Goal: Transaction & Acquisition: Purchase product/service

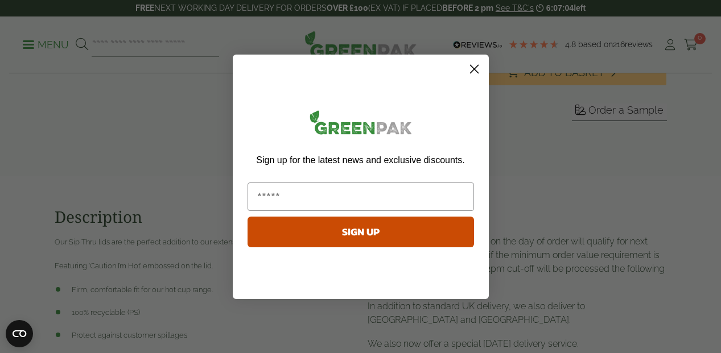
scroll to position [402, 0]
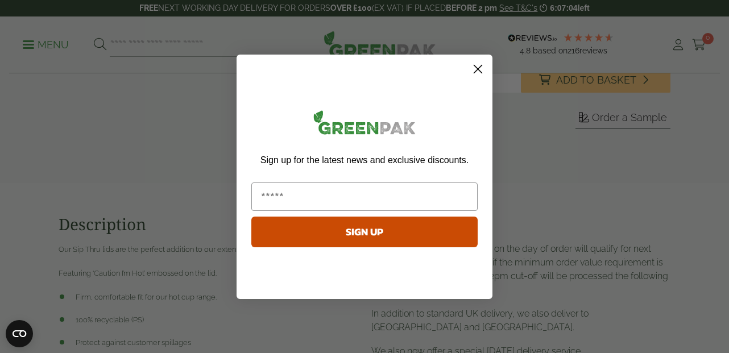
drag, startPoint x: 720, startPoint y: 36, endPoint x: 717, endPoint y: 112, distance: 75.2
click at [476, 69] on circle "Close dialog" at bounding box center [478, 68] width 19 height 19
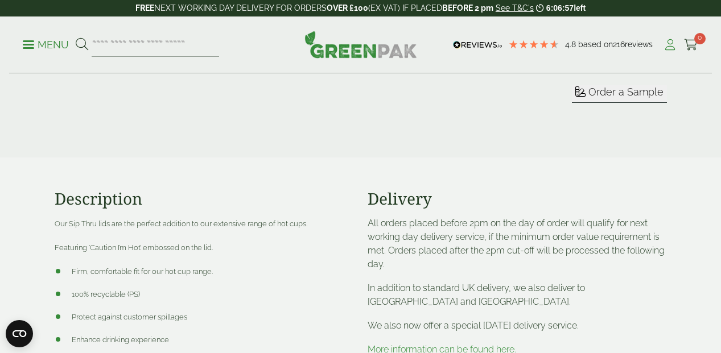
click at [670, 47] on icon at bounding box center [670, 44] width 14 height 11
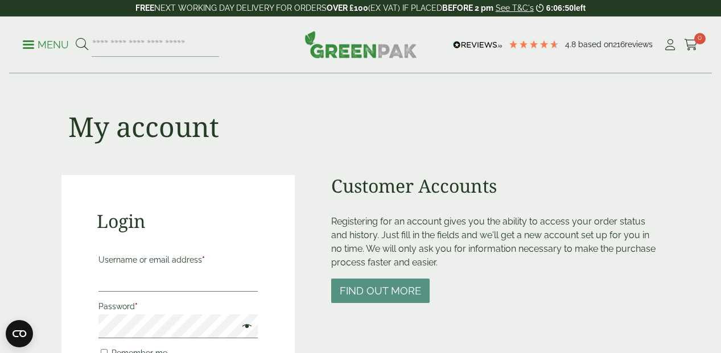
click at [30, 44] on span at bounding box center [28, 45] width 11 height 2
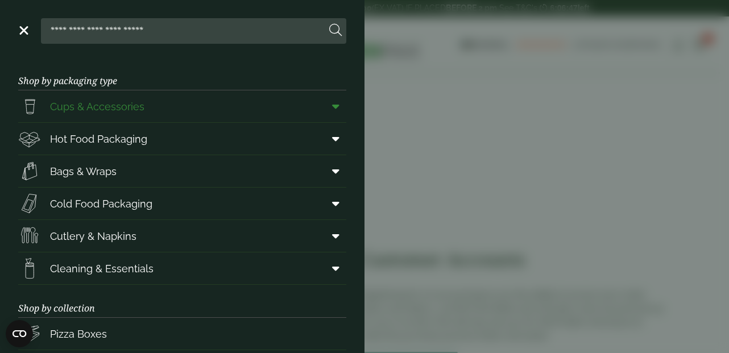
click at [51, 100] on span "Cups & Accessories" at bounding box center [97, 106] width 94 height 15
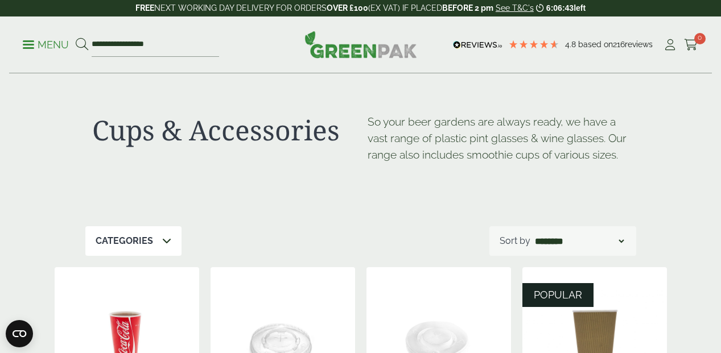
click at [165, 238] on icon at bounding box center [166, 240] width 9 height 9
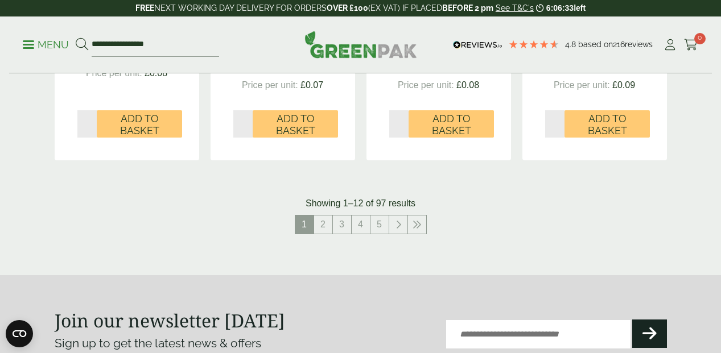
scroll to position [1276, 0]
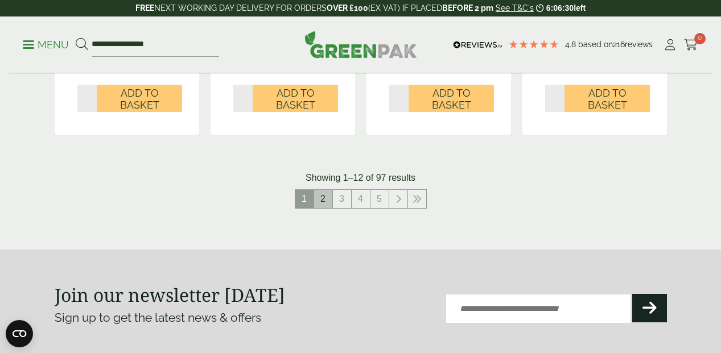
click at [325, 193] on link "2" at bounding box center [323, 199] width 18 height 18
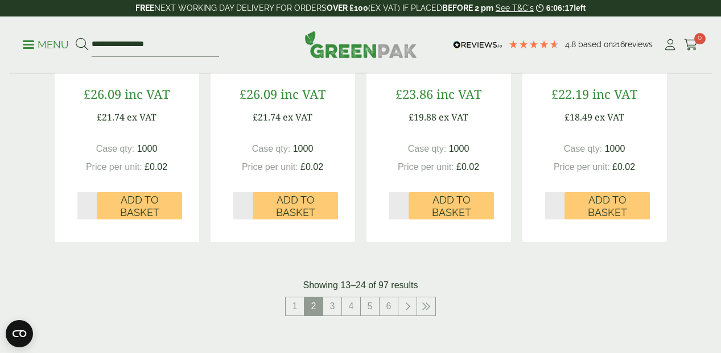
scroll to position [1169, 0]
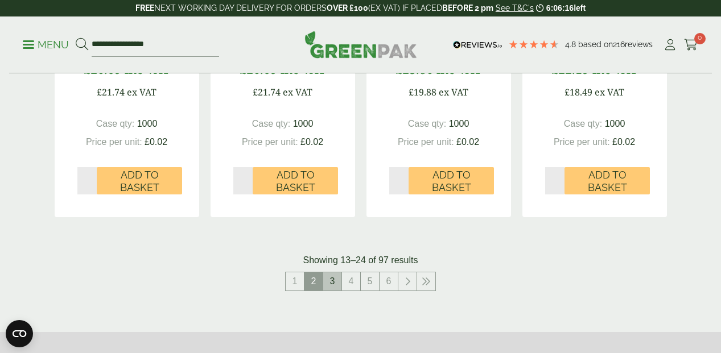
click at [333, 279] on link "3" at bounding box center [332, 282] width 18 height 18
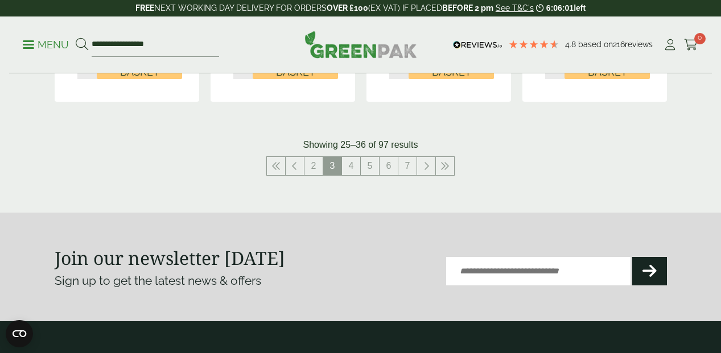
scroll to position [1287, 0]
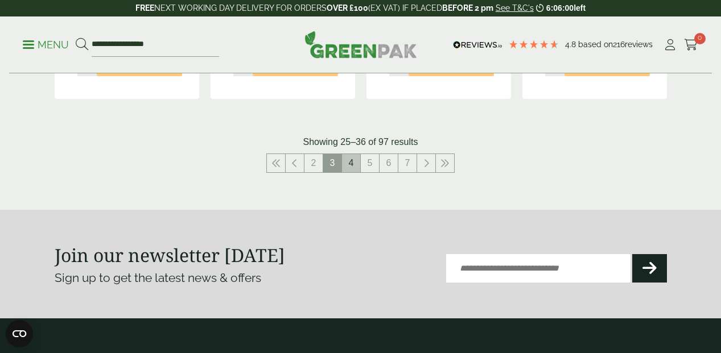
click at [352, 161] on link "4" at bounding box center [351, 163] width 18 height 18
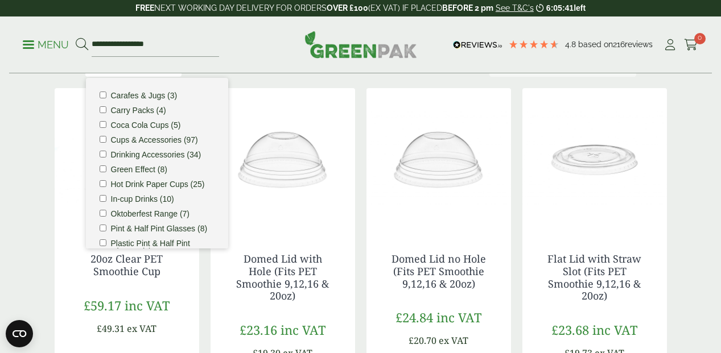
scroll to position [195, 0]
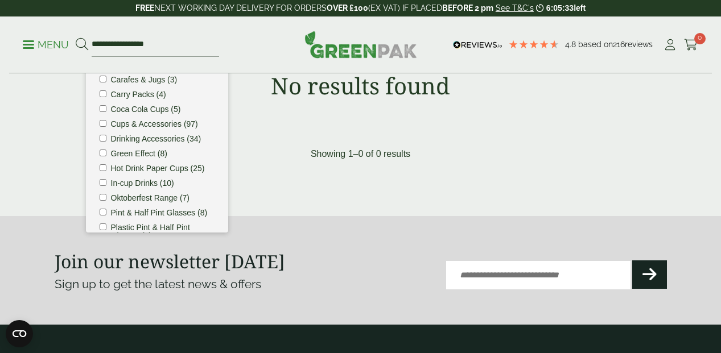
click at [554, 156] on div "Showing 1–0 of 0 results" at bounding box center [361, 154] width 612 height 14
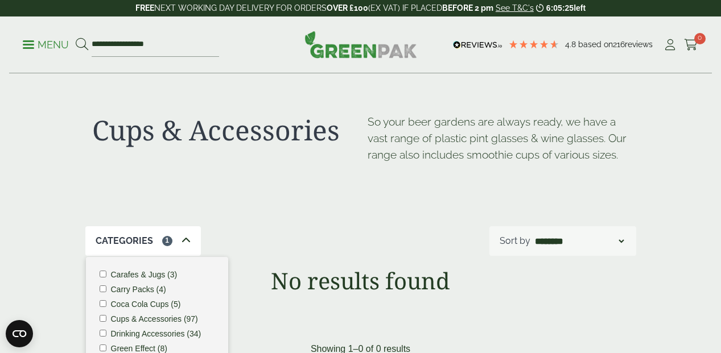
click at [184, 238] on icon at bounding box center [185, 240] width 9 height 9
click at [129, 49] on input "**********" at bounding box center [155, 45] width 127 height 24
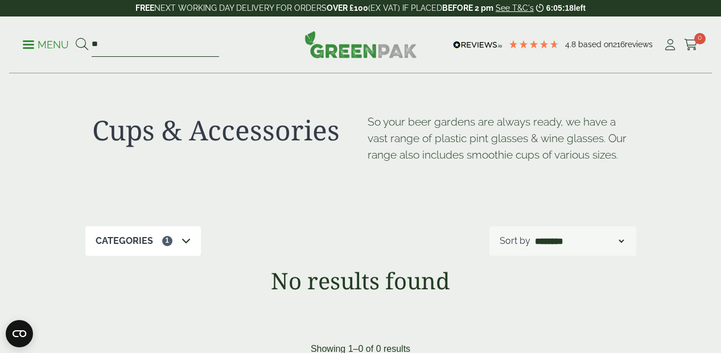
type input "*"
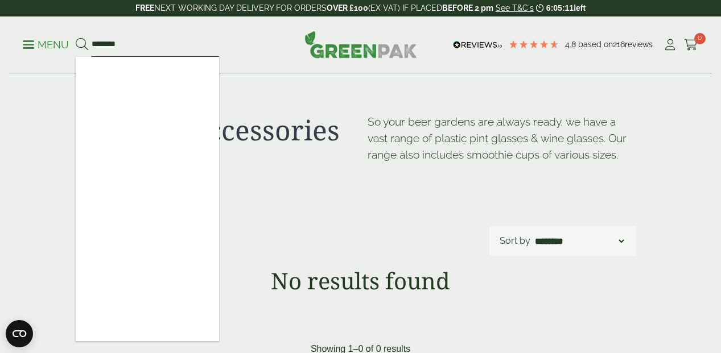
type input "********"
click at [269, 86] on div "Cups & Accessories So your beer gardens are always ready, we have a vast range …" at bounding box center [360, 150] width 551 height 152
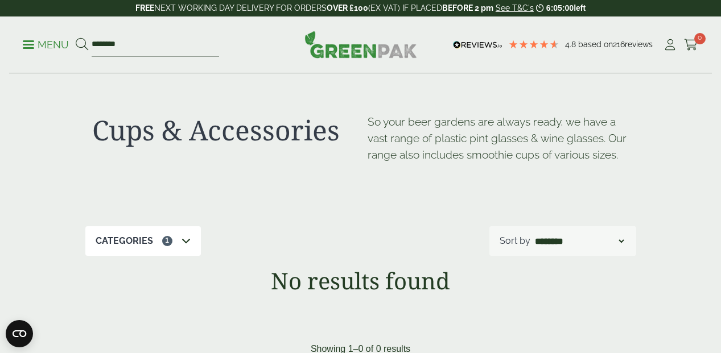
click at [28, 42] on link "Menu" at bounding box center [46, 43] width 46 height 11
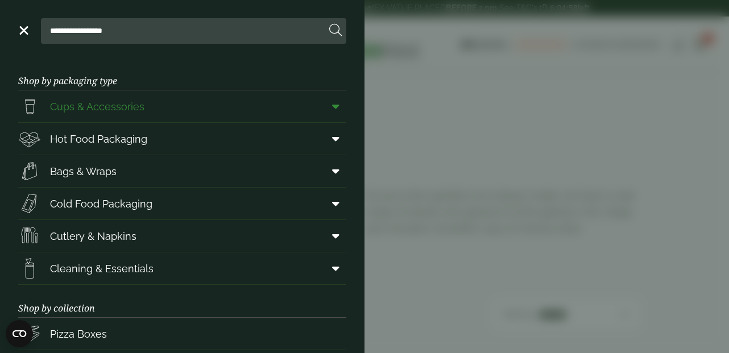
click at [61, 106] on span "Cups & Accessories" at bounding box center [97, 106] width 94 height 15
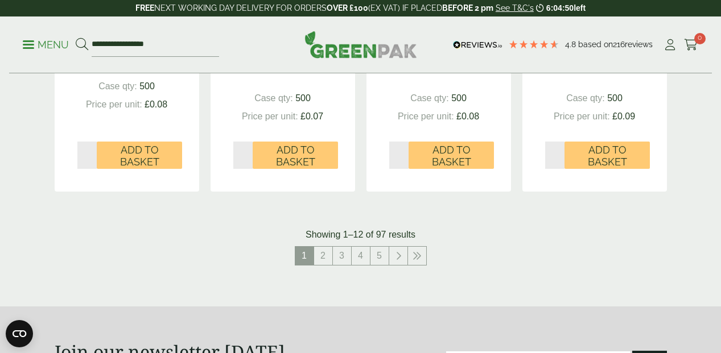
scroll to position [1232, 0]
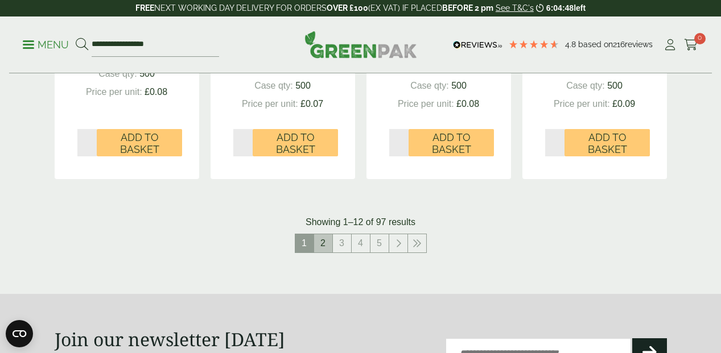
click at [323, 240] on link "2" at bounding box center [323, 243] width 18 height 18
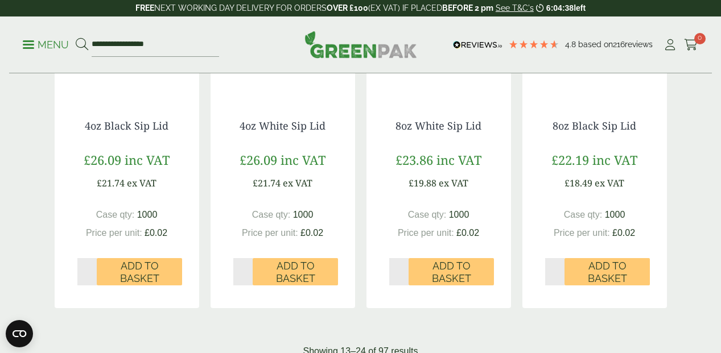
scroll to position [1075, 0]
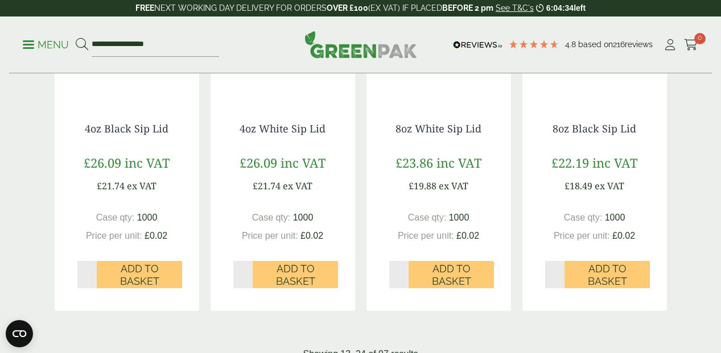
click at [602, 170] on div "£22.19 inc VAT £18.49 ex VAT" at bounding box center [594, 173] width 99 height 39
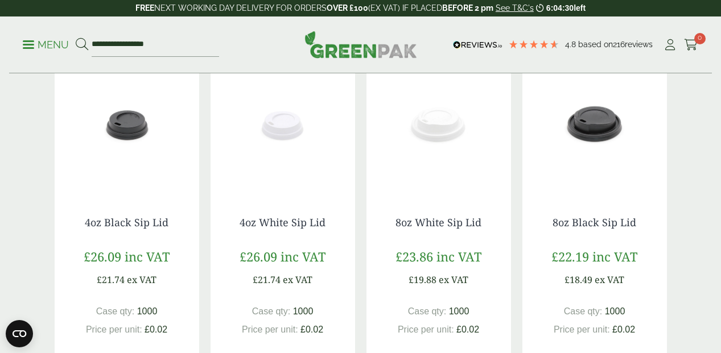
scroll to position [925, 0]
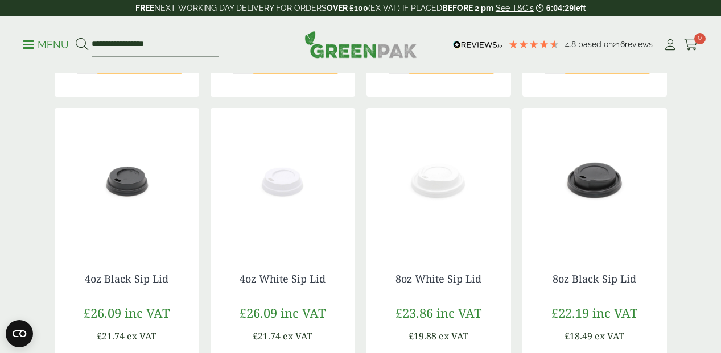
click at [591, 176] on img at bounding box center [594, 179] width 145 height 142
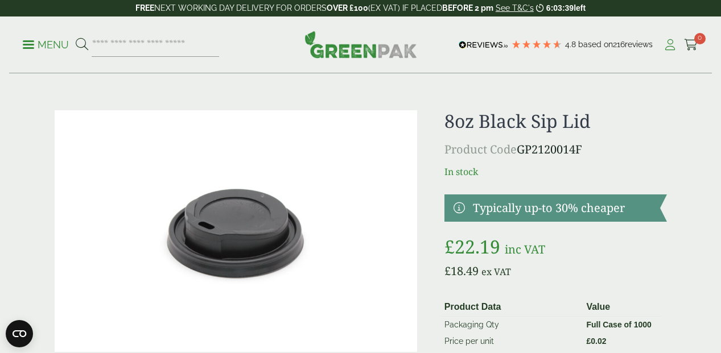
click at [672, 43] on icon at bounding box center [670, 44] width 14 height 11
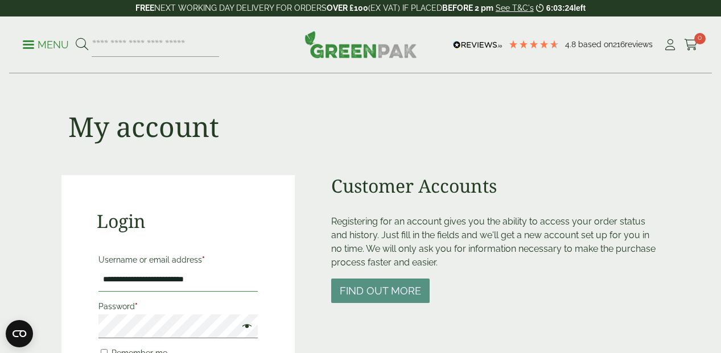
type input "**********"
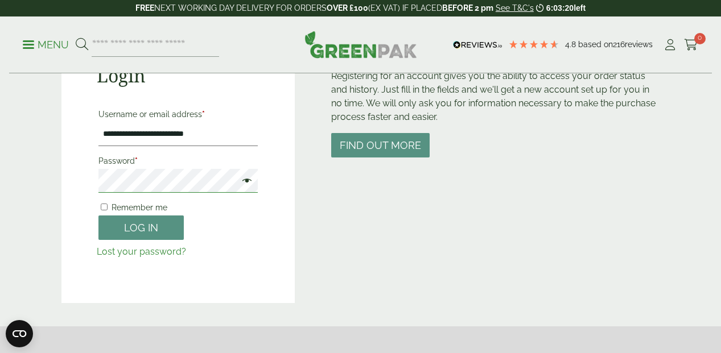
scroll to position [150, 0]
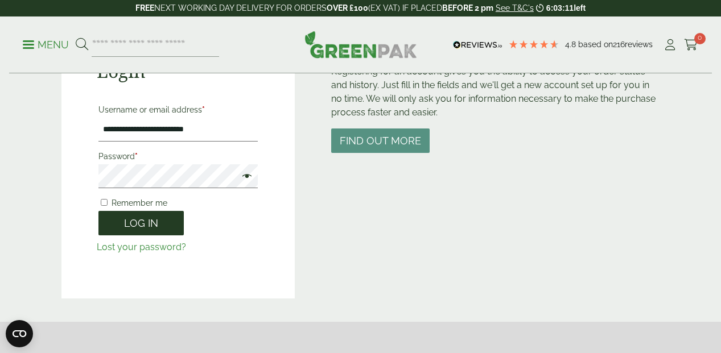
click at [147, 225] on button "Log in" at bounding box center [140, 223] width 85 height 24
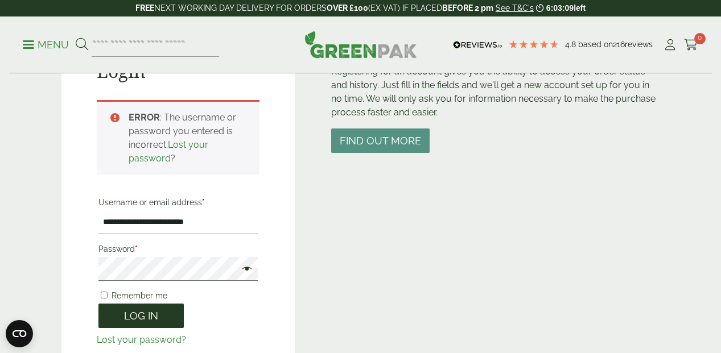
scroll to position [250, 0]
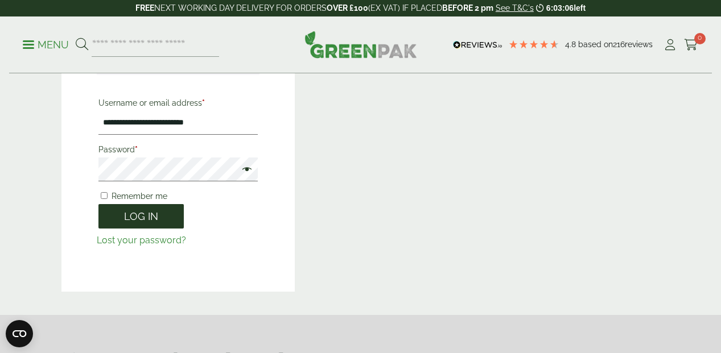
click at [138, 217] on button "Log in" at bounding box center [140, 216] width 85 height 24
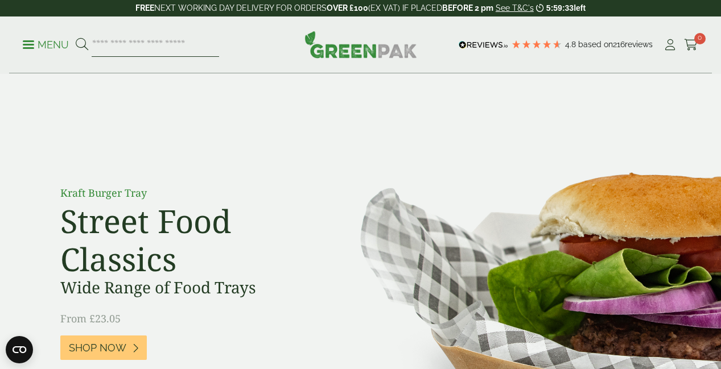
click at [96, 44] on input "search" at bounding box center [155, 45] width 127 height 24
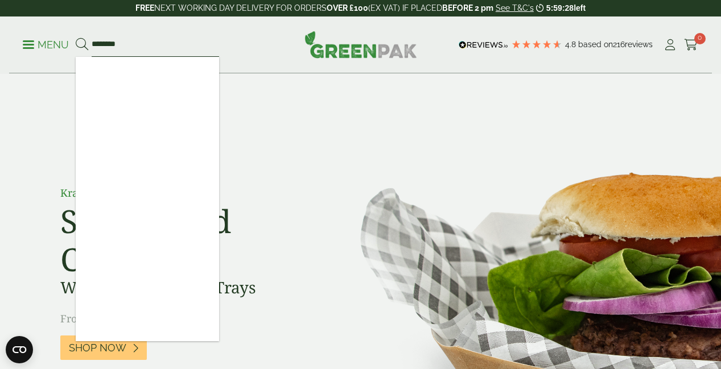
type input "********"
click at [255, 93] on section "Kraft Burger Tray Street Food Classics Wide Range of Food Trays From £23.05 Sho…" at bounding box center [360, 281] width 721 height 414
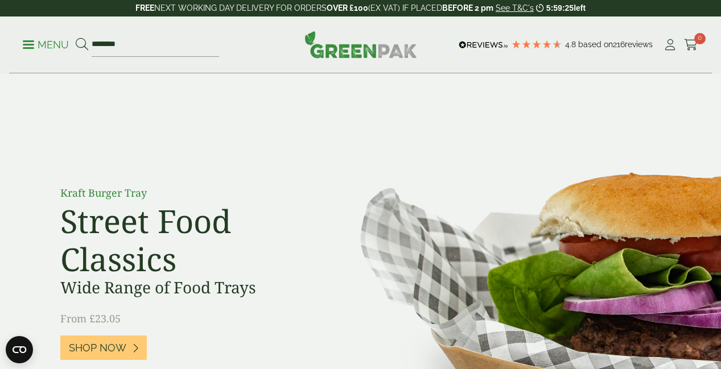
click at [22, 44] on div "Menu ******** 4.8 Based on 216 reviews" at bounding box center [360, 44] width 703 height 57
click at [34, 42] on p "Menu" at bounding box center [46, 45] width 46 height 14
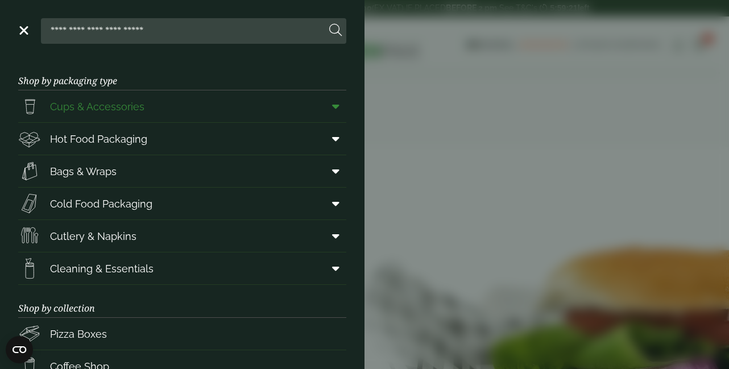
click at [74, 106] on span "Cups & Accessories" at bounding box center [97, 106] width 94 height 15
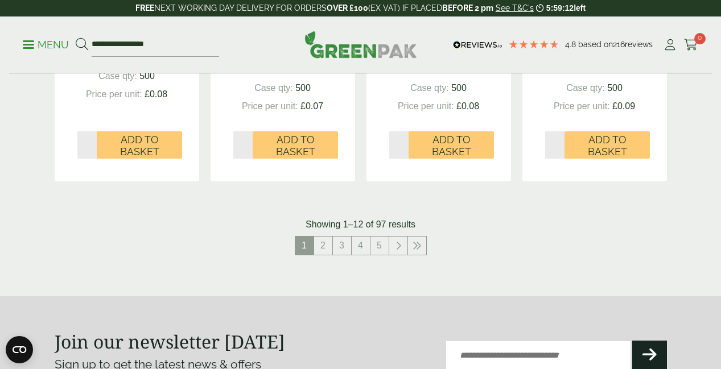
scroll to position [1245, 0]
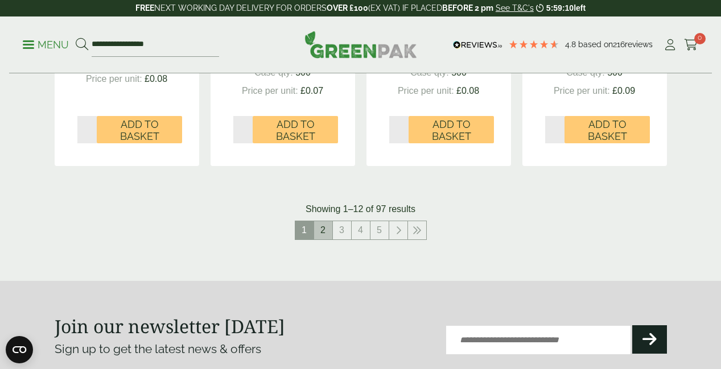
click at [324, 230] on link "2" at bounding box center [323, 230] width 18 height 18
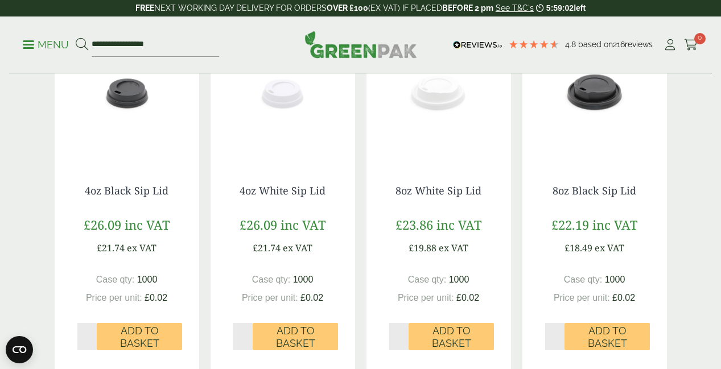
scroll to position [1001, 0]
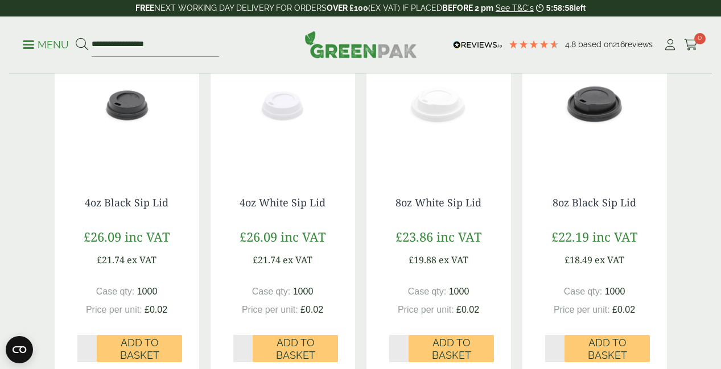
click at [601, 104] on img at bounding box center [594, 103] width 145 height 142
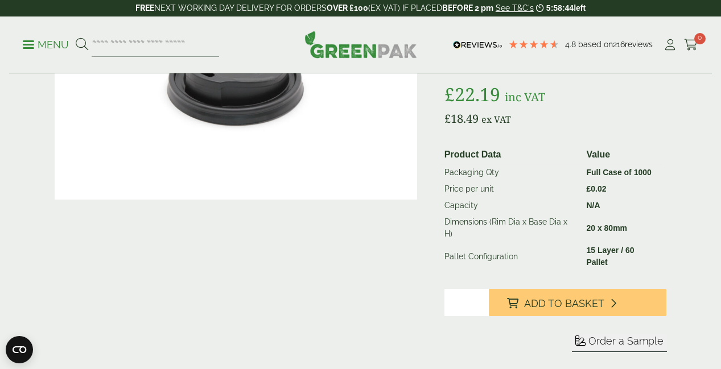
scroll to position [155, 0]
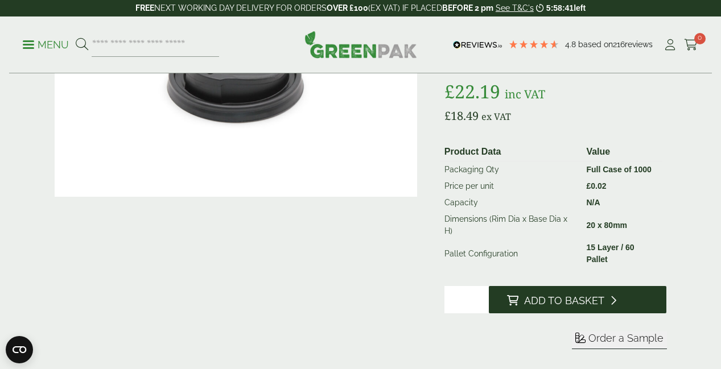
click at [569, 295] on span "Add to Basket" at bounding box center [564, 301] width 80 height 13
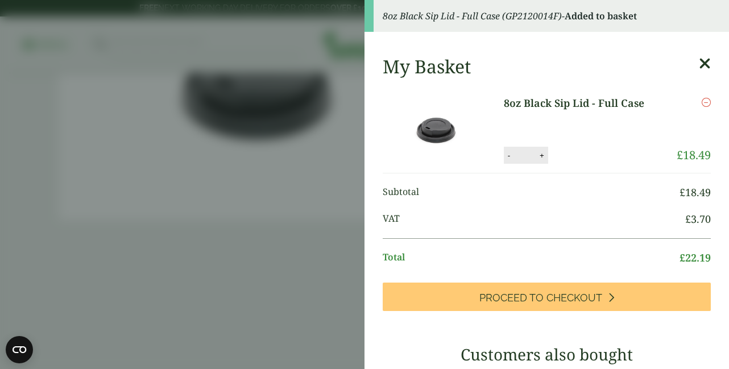
click at [699, 60] on icon at bounding box center [705, 64] width 12 height 16
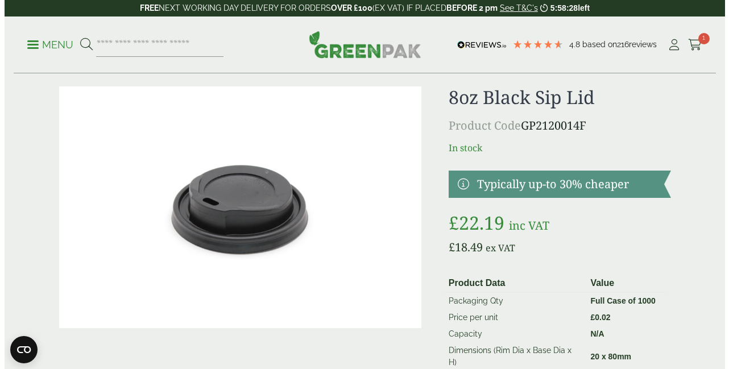
scroll to position [0, 0]
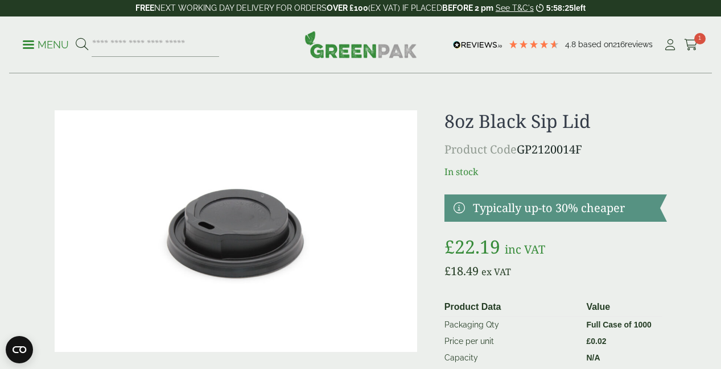
click at [32, 45] on span at bounding box center [28, 45] width 11 height 2
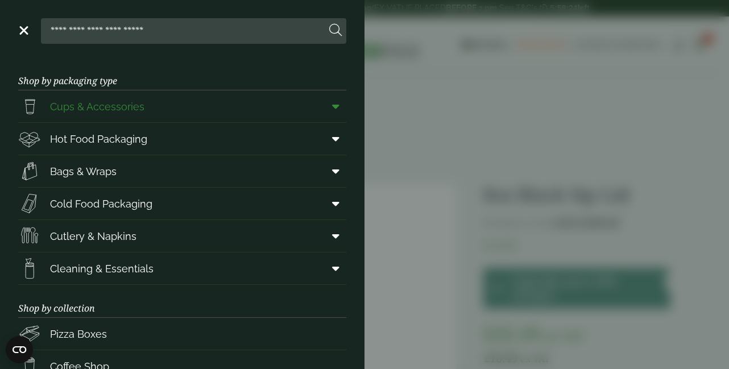
click at [73, 104] on span "Cups & Accessories" at bounding box center [97, 106] width 94 height 15
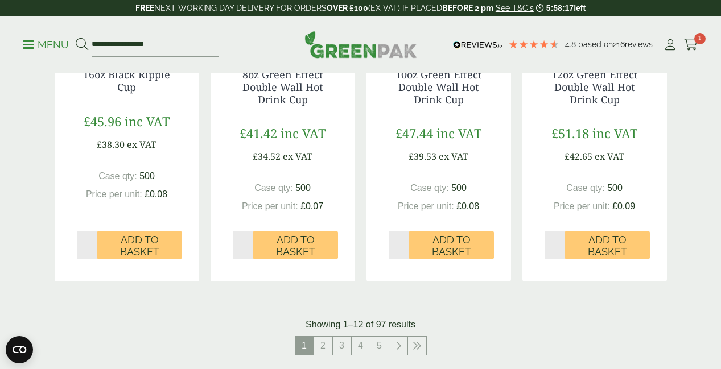
scroll to position [1190, 0]
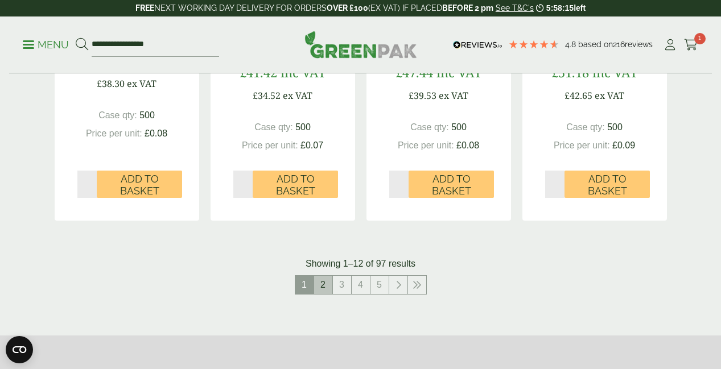
click at [325, 283] on link "2" at bounding box center [323, 285] width 18 height 18
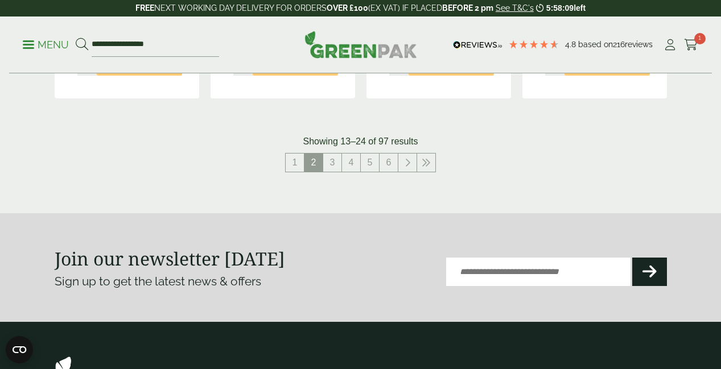
scroll to position [1294, 0]
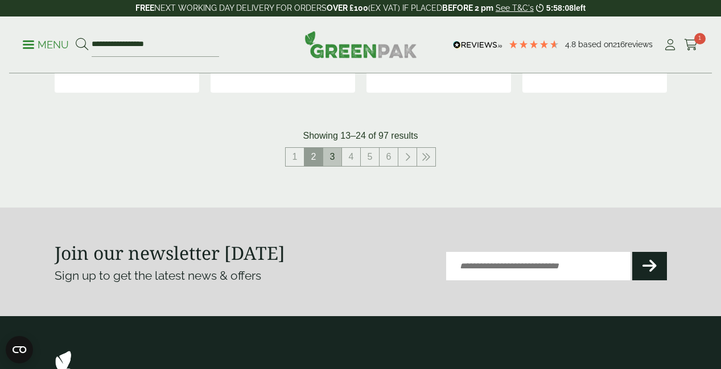
click at [333, 154] on link "3" at bounding box center [332, 157] width 18 height 18
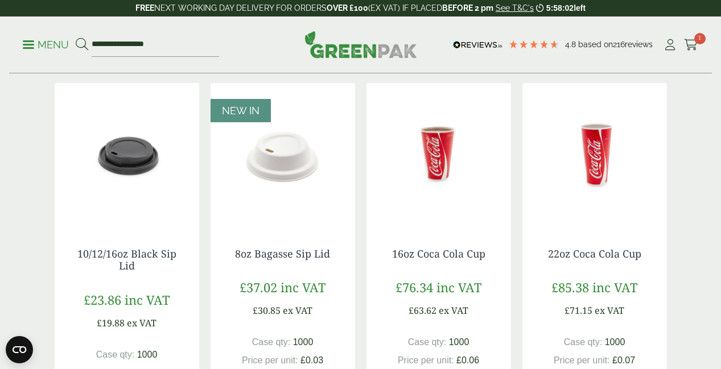
scroll to position [555, 0]
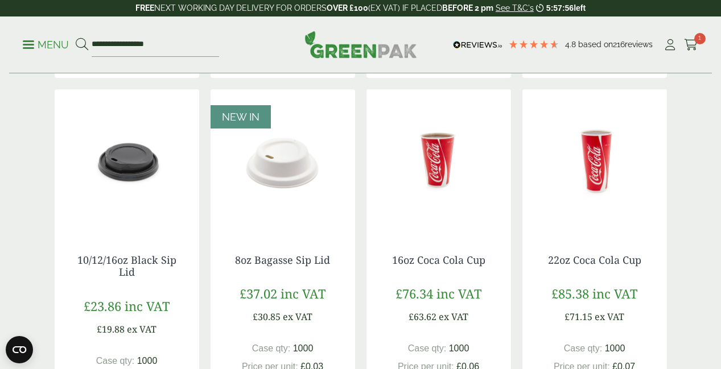
click at [134, 168] on img at bounding box center [127, 160] width 145 height 142
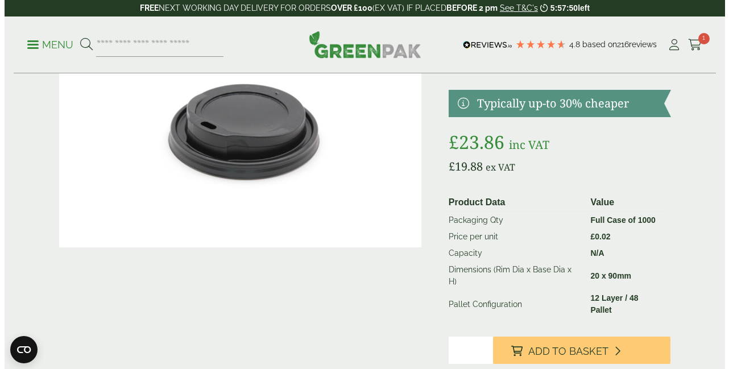
scroll to position [141, 0]
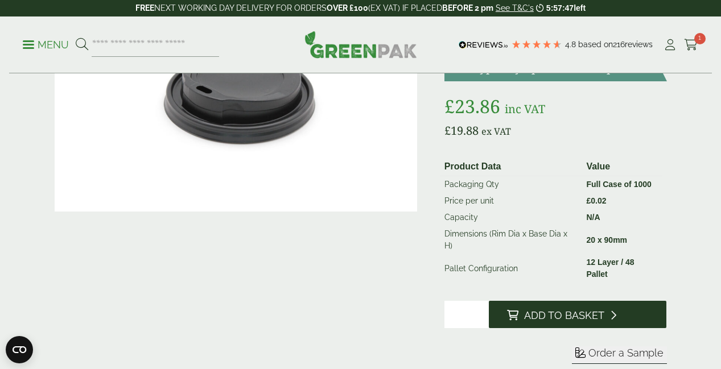
click at [562, 309] on span "Add to Basket" at bounding box center [564, 315] width 80 height 13
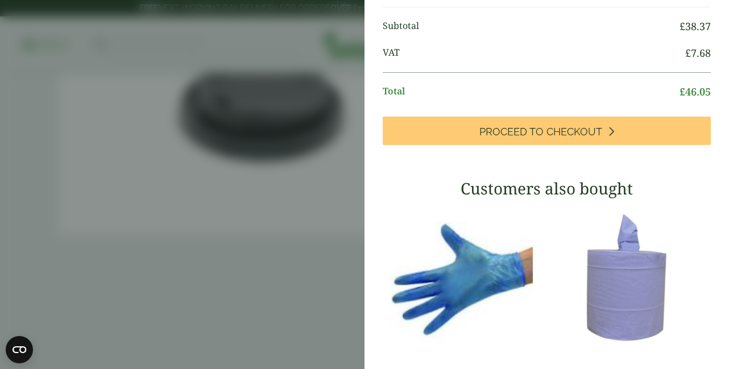
scroll to position [253, 0]
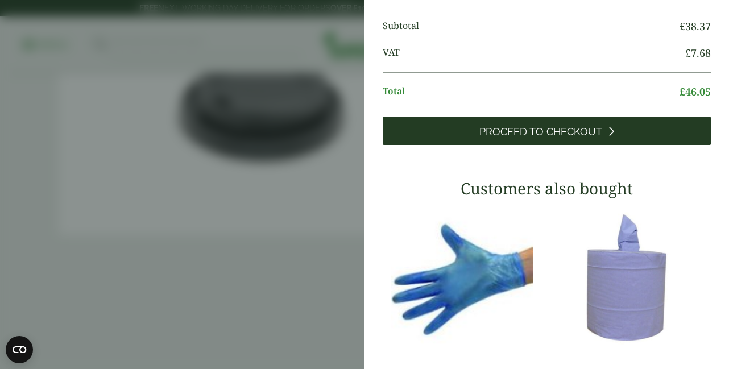
click at [575, 127] on span "Proceed to Checkout" at bounding box center [541, 132] width 123 height 13
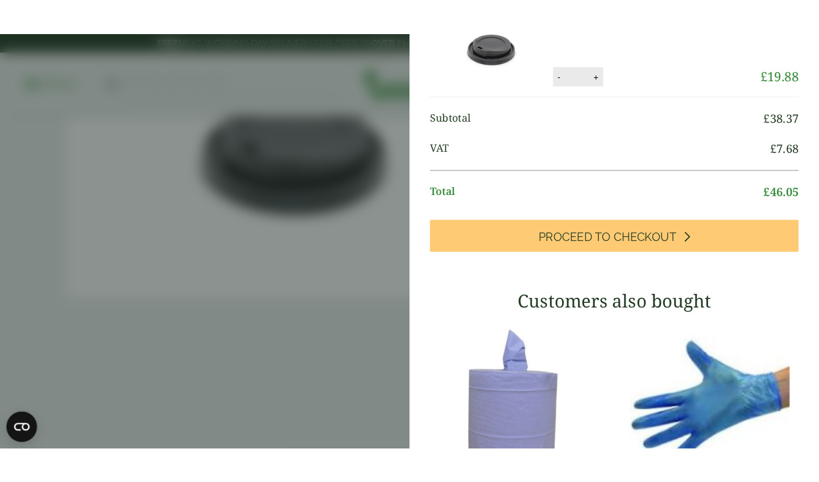
scroll to position [0, 0]
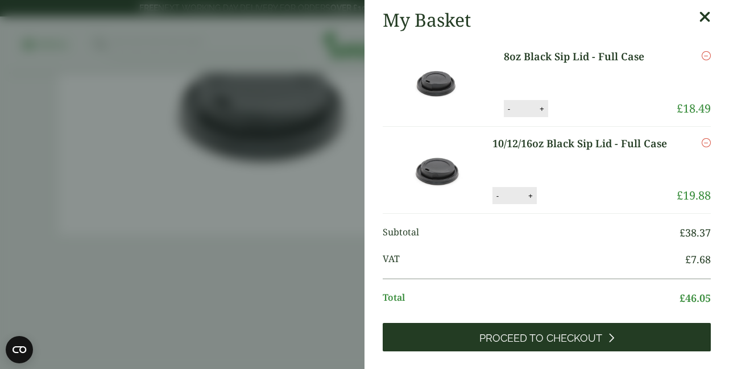
click at [554, 342] on span "Proceed to Checkout" at bounding box center [541, 338] width 123 height 13
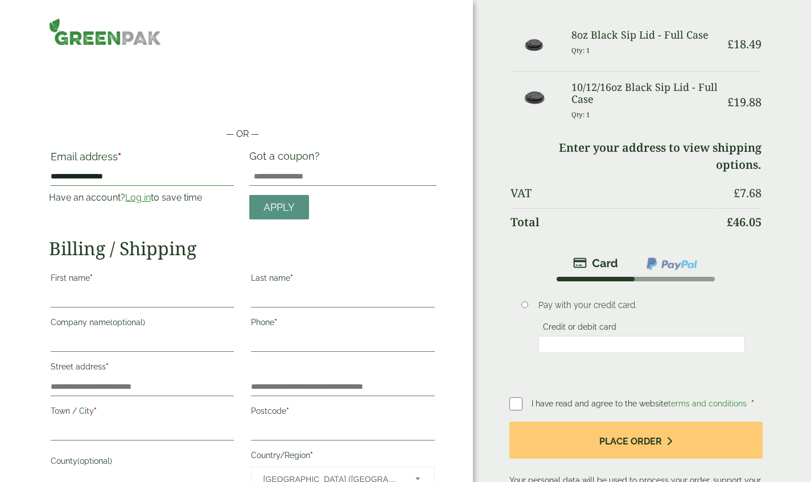
type input "**********"
